Goal: Task Accomplishment & Management: Manage account settings

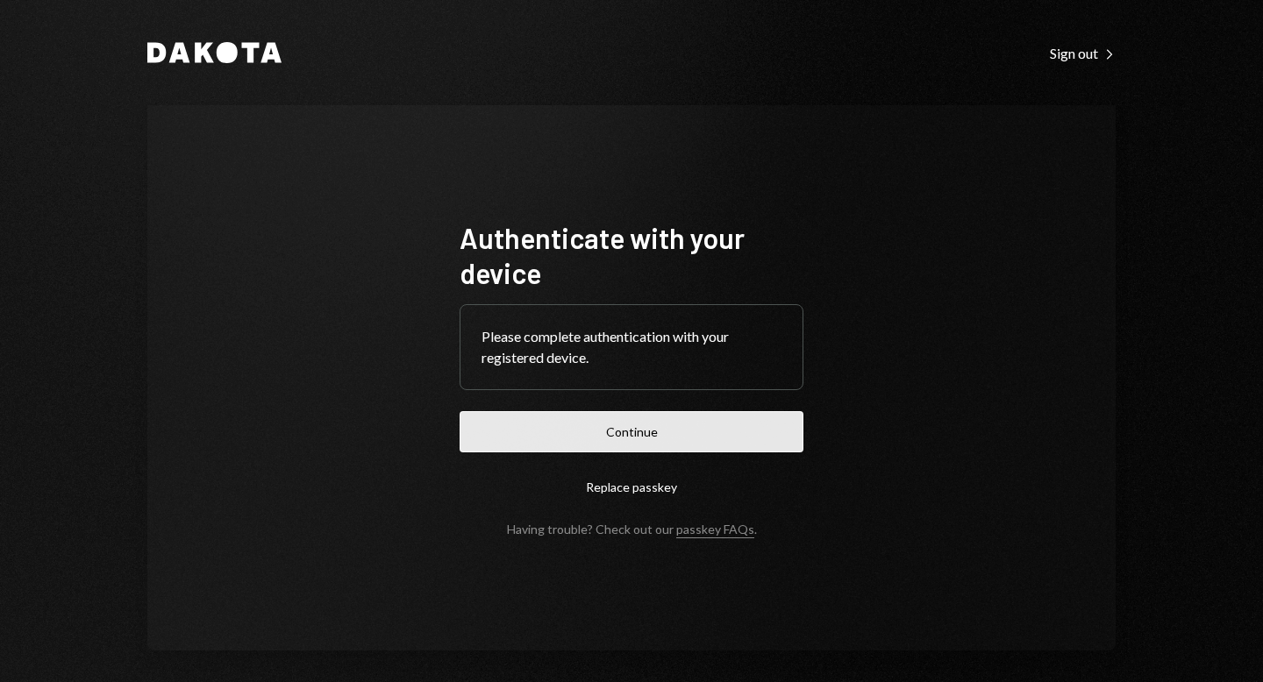
click at [636, 438] on button "Continue" at bounding box center [631, 431] width 344 height 41
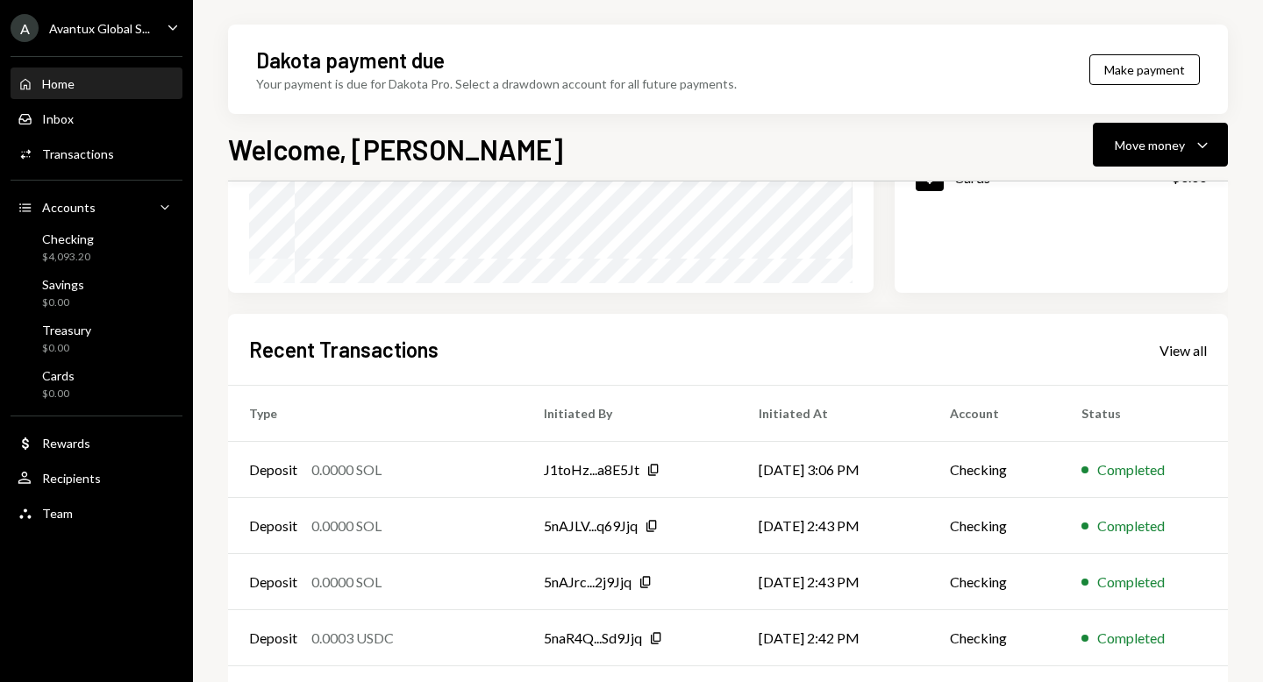
scroll to position [374, 0]
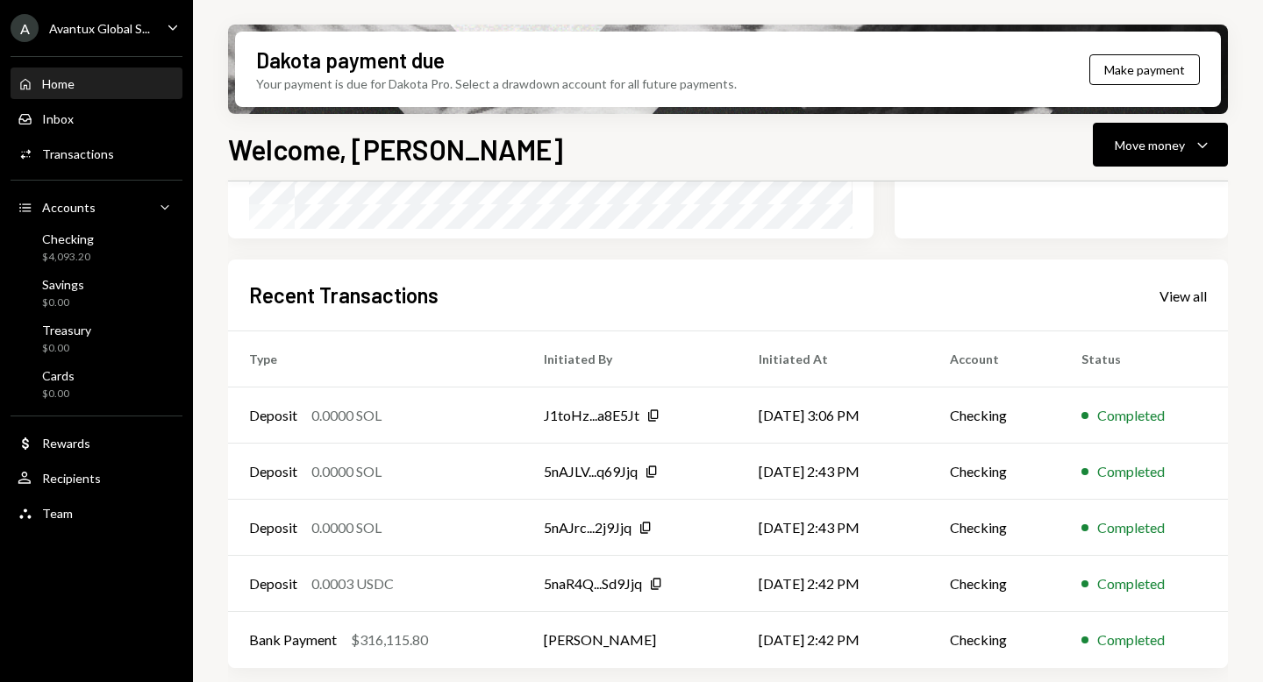
click at [83, 31] on div "Avantux Global S..." at bounding box center [99, 28] width 101 height 15
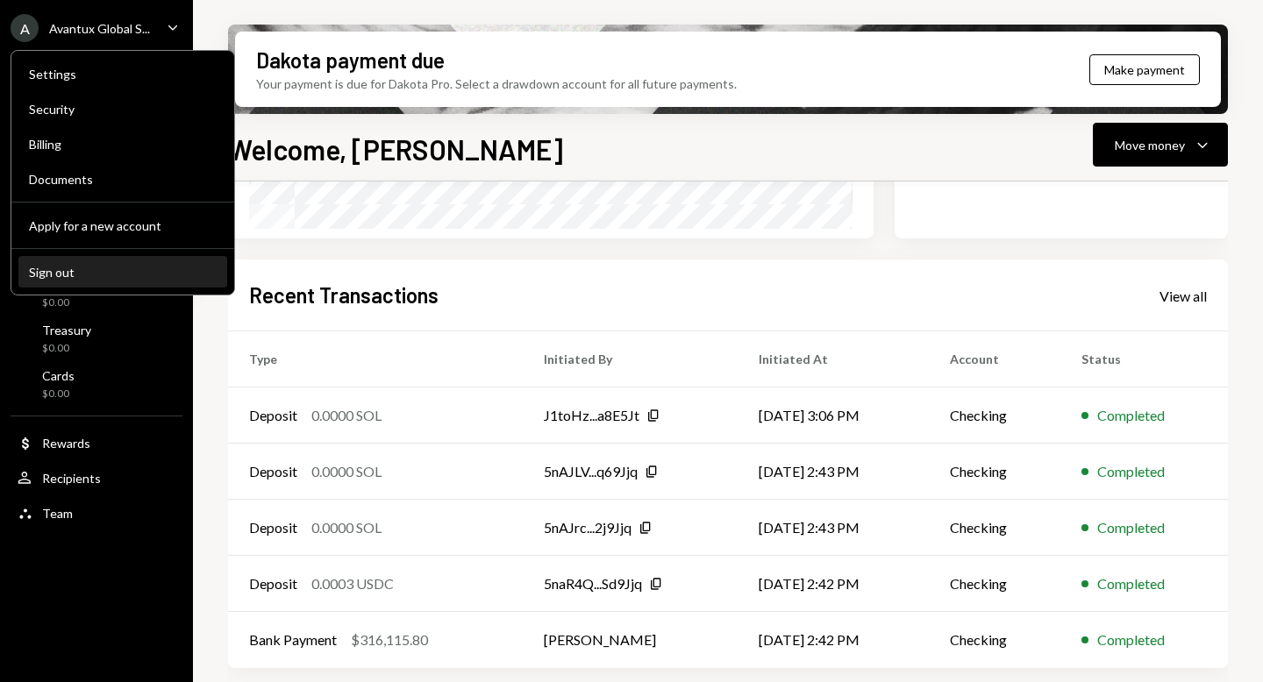
click at [91, 262] on button "Sign out" at bounding box center [122, 273] width 209 height 32
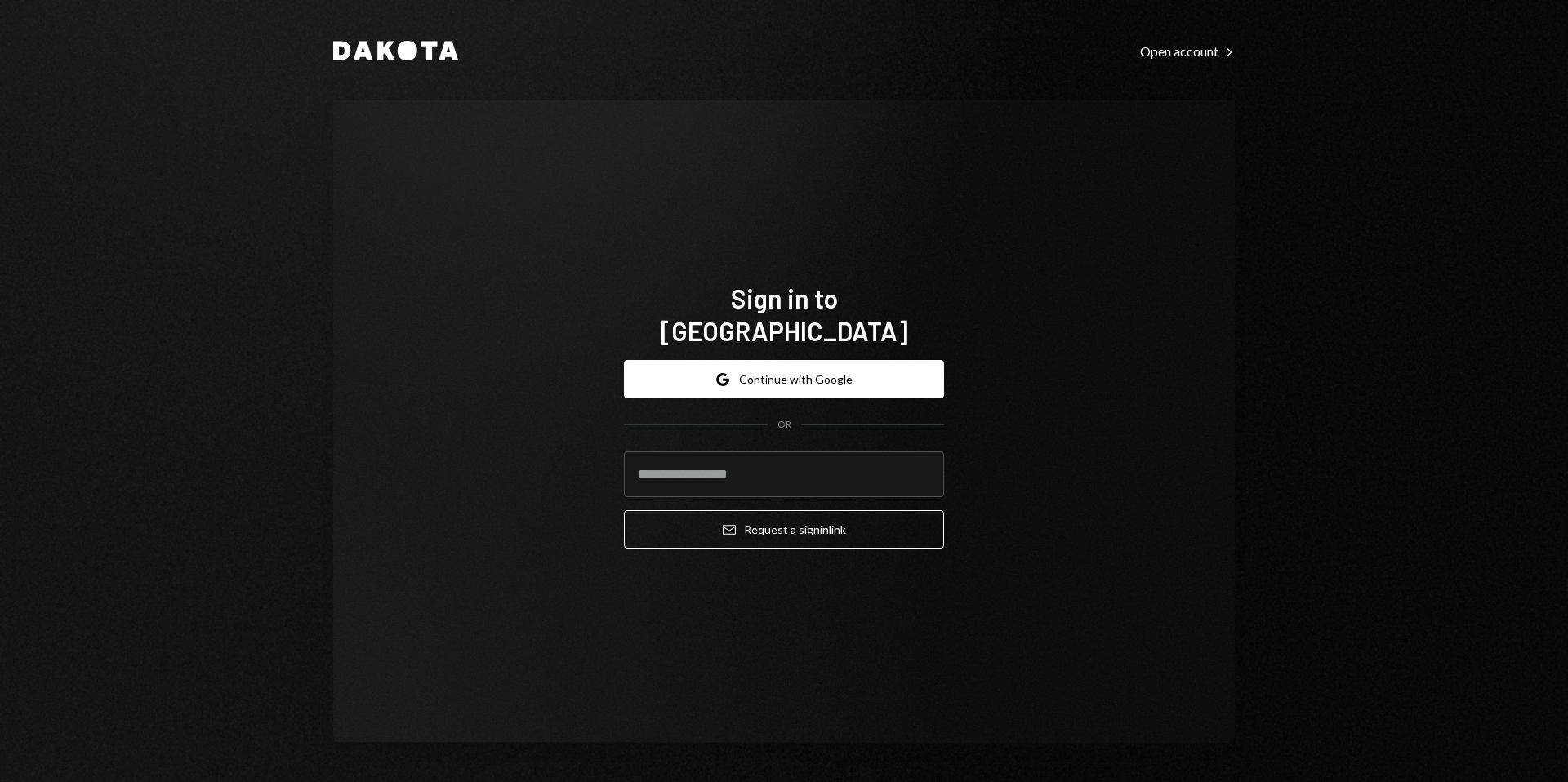
click at [451, 321] on div "Sign in to [GEOGRAPHIC_DATA] Google Continue with Google OR Email Request a sig…" at bounding box center [784, 422] width 901 height 642
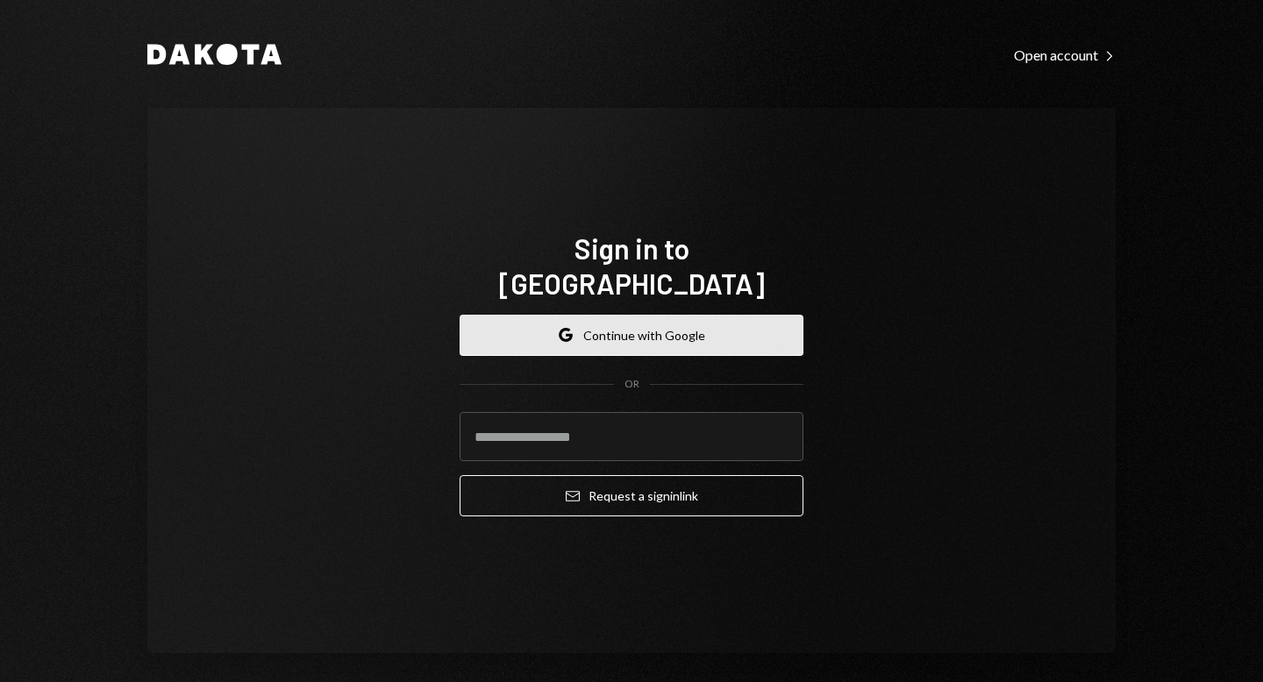
click at [621, 315] on button "Google Continue with Google" at bounding box center [631, 335] width 344 height 41
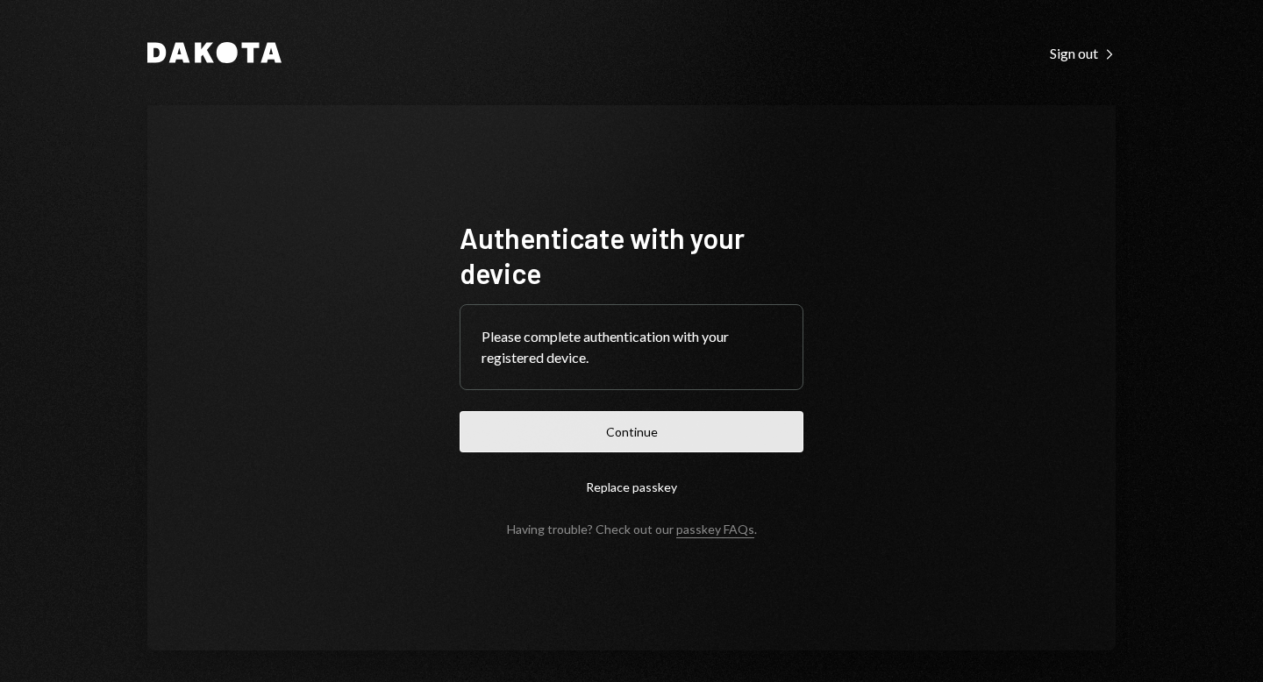
click at [663, 429] on button "Continue" at bounding box center [631, 431] width 344 height 41
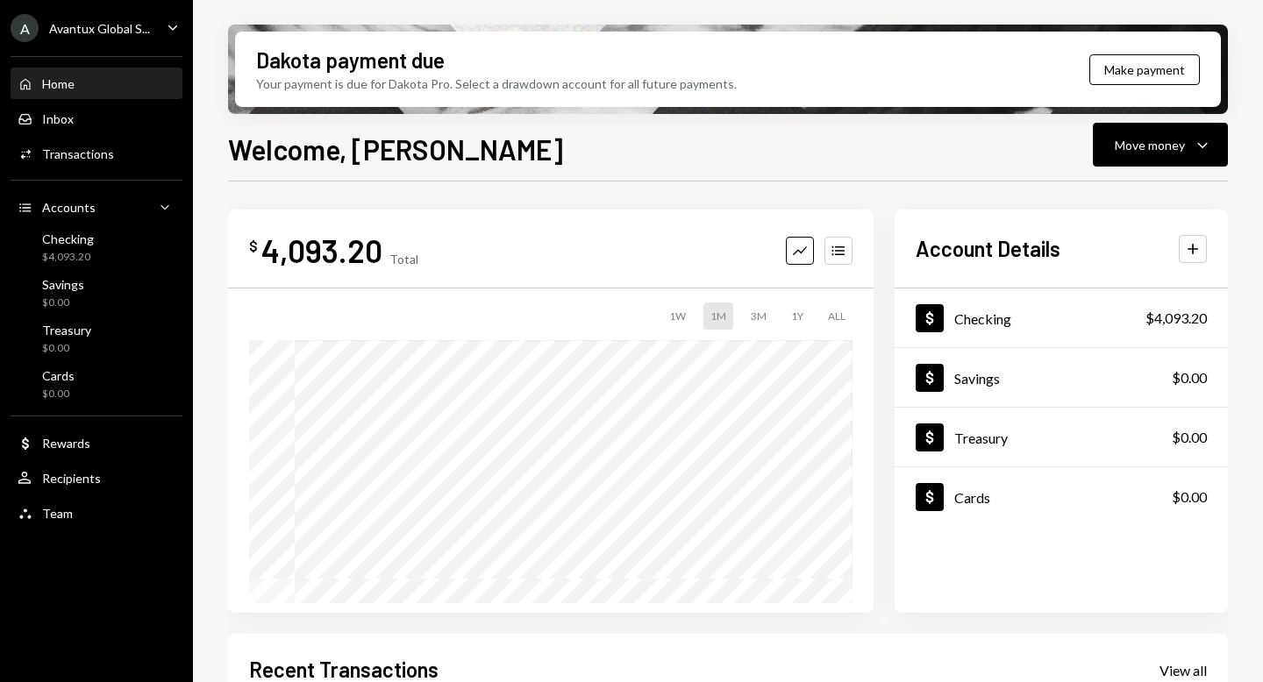
click at [137, 21] on div "Avantux Global S..." at bounding box center [99, 28] width 101 height 15
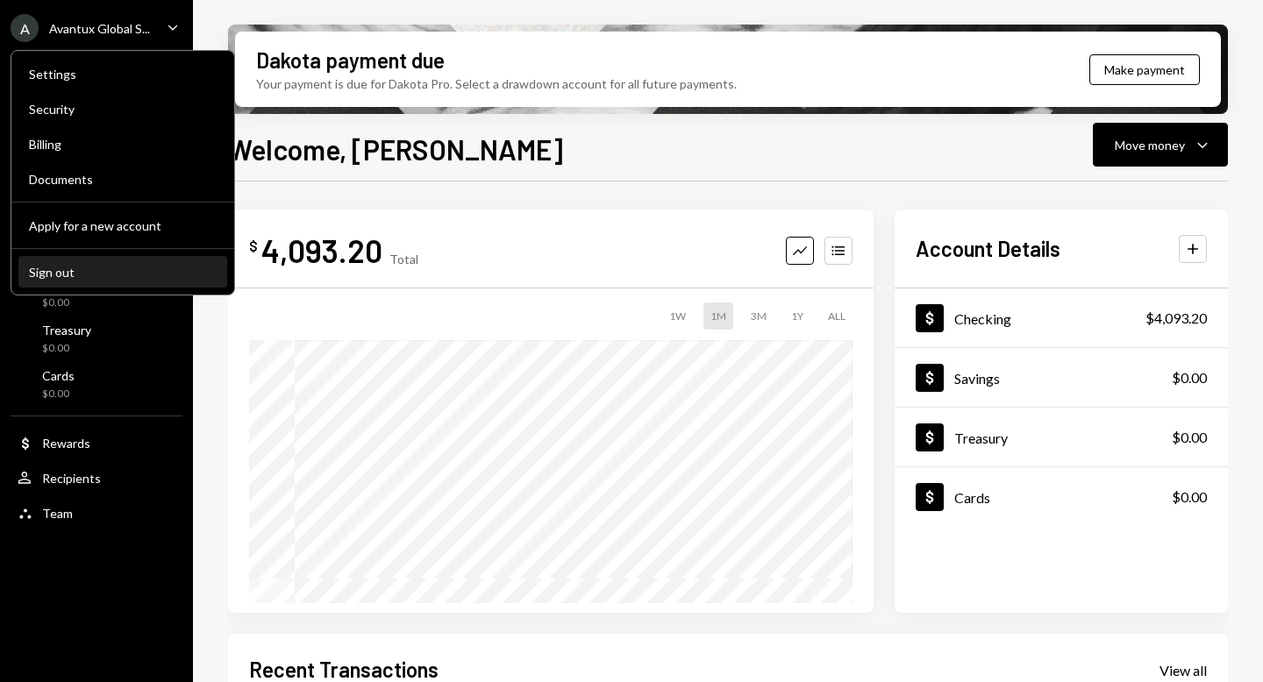
click at [94, 263] on button "Sign out" at bounding box center [122, 273] width 209 height 32
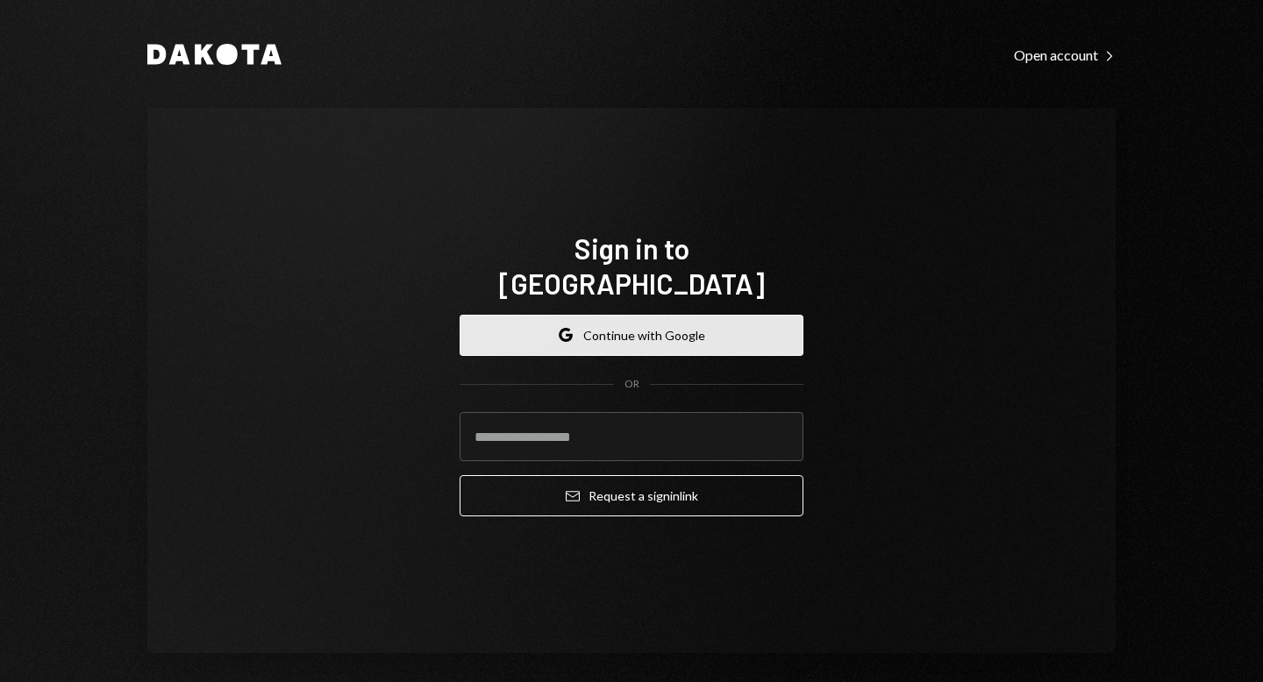
click at [565, 337] on icon "button" at bounding box center [564, 339] width 11 height 5
